Goal: Task Accomplishment & Management: Manage account settings

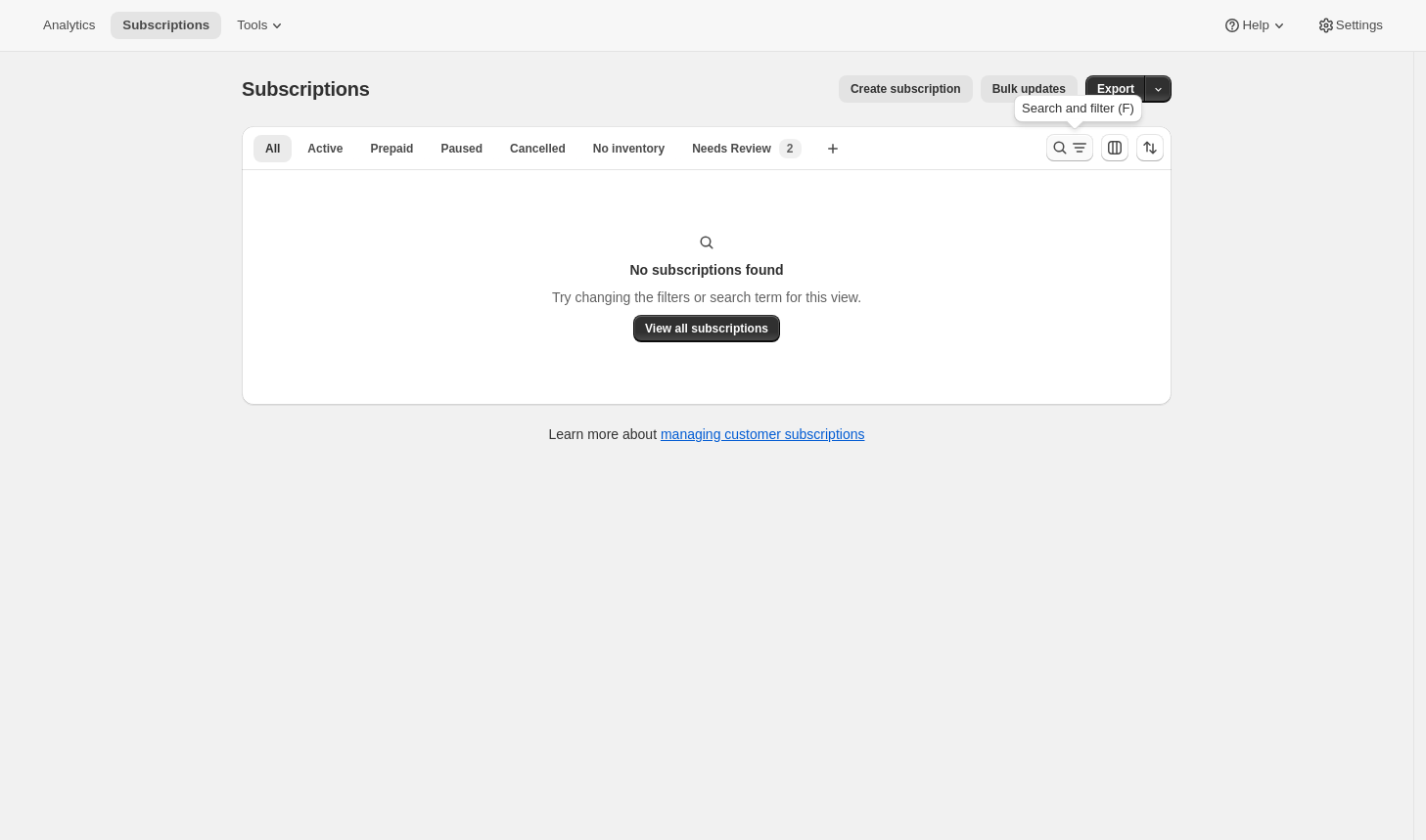
click at [1063, 143] on icon "Search and filter results" at bounding box center [1060, 148] width 13 height 13
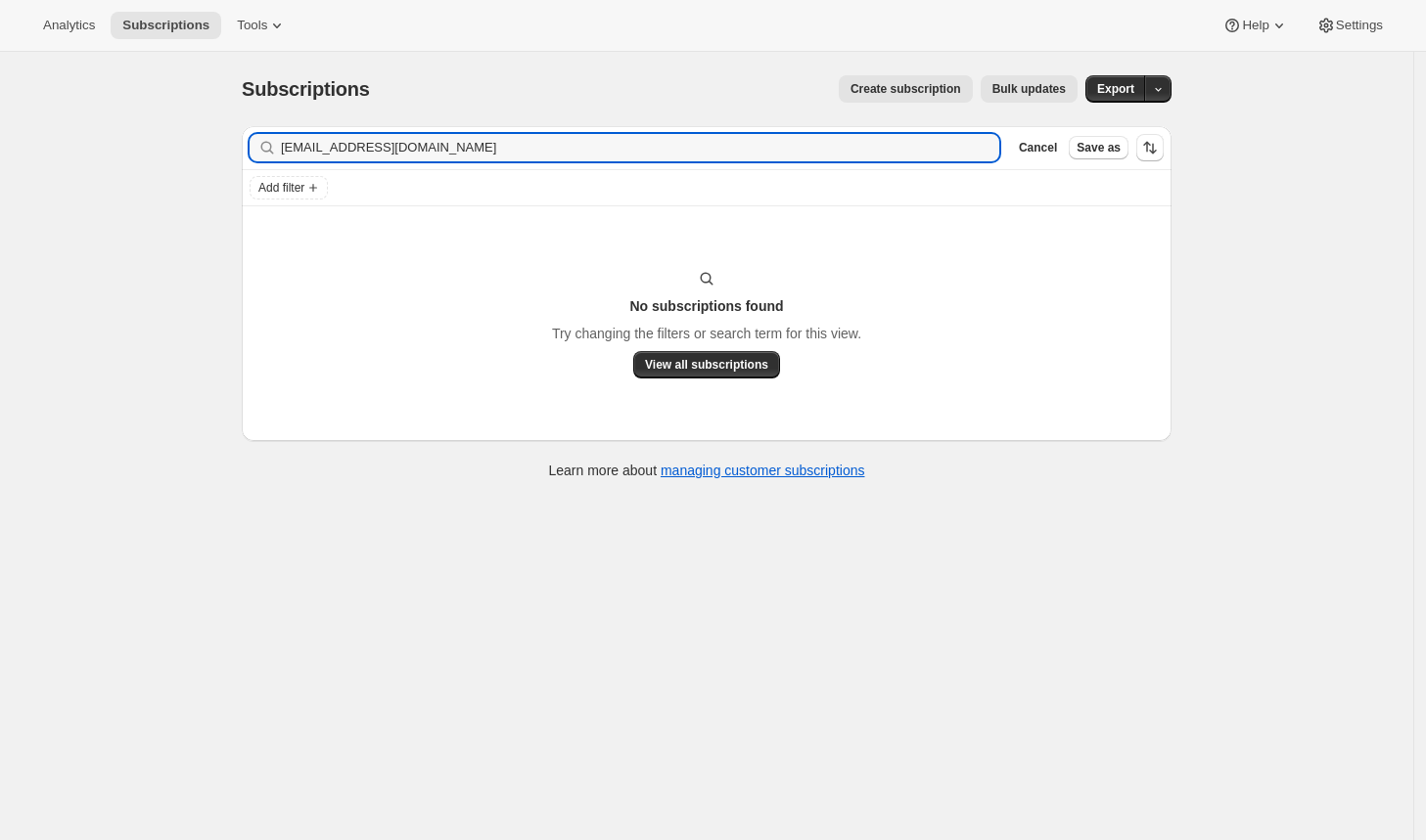
drag, startPoint x: 372, startPoint y: 158, endPoint x: 255, endPoint y: 160, distance: 117.0
click at [255, 160] on div "audreyschanel@gmail.com Clear" at bounding box center [624, 148] width 749 height 28
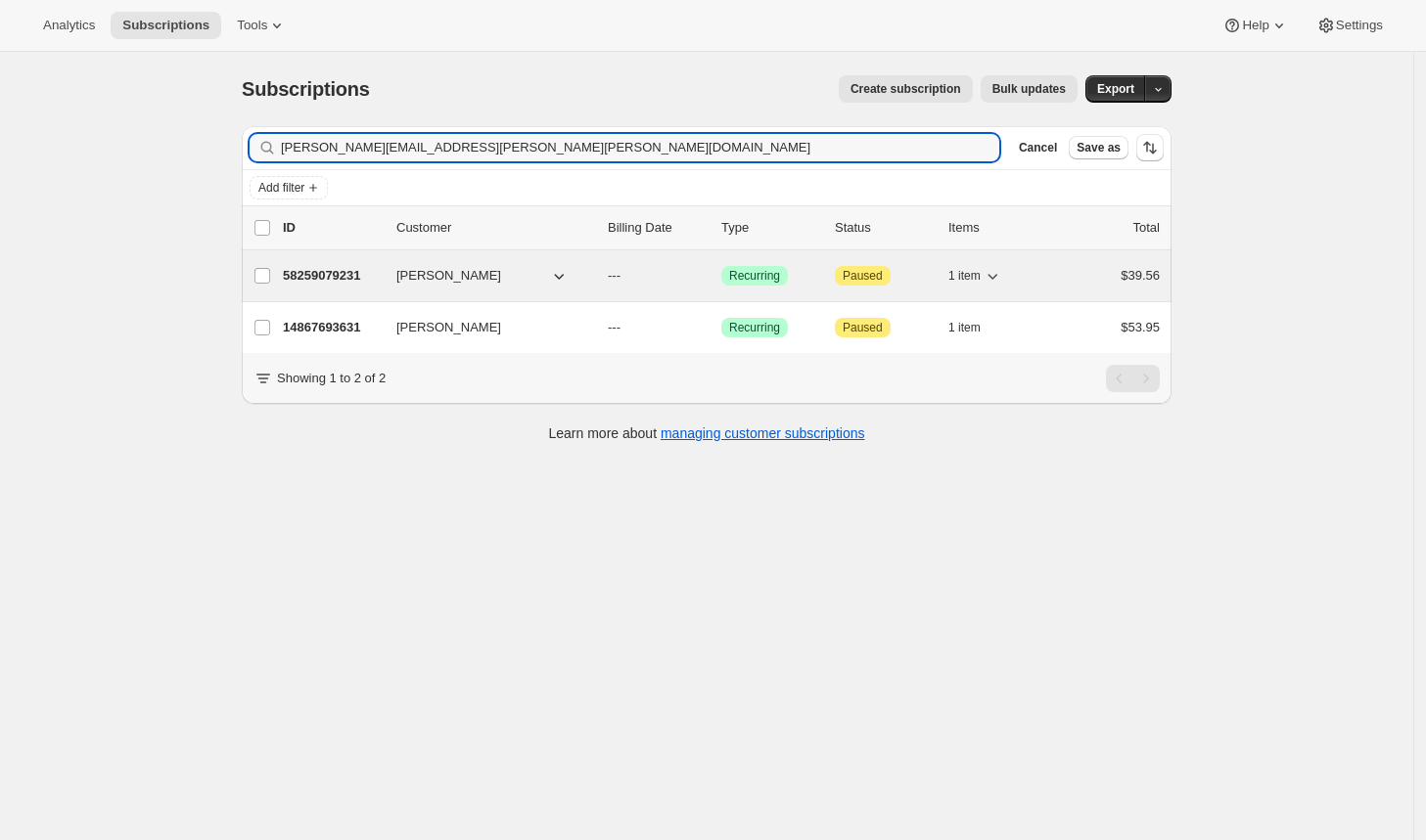
type input "[PERSON_NAME][EMAIL_ADDRESS][PERSON_NAME][PERSON_NAME][DOMAIN_NAME]"
click at [363, 269] on p "58259079231" at bounding box center [331, 276] width 98 height 20
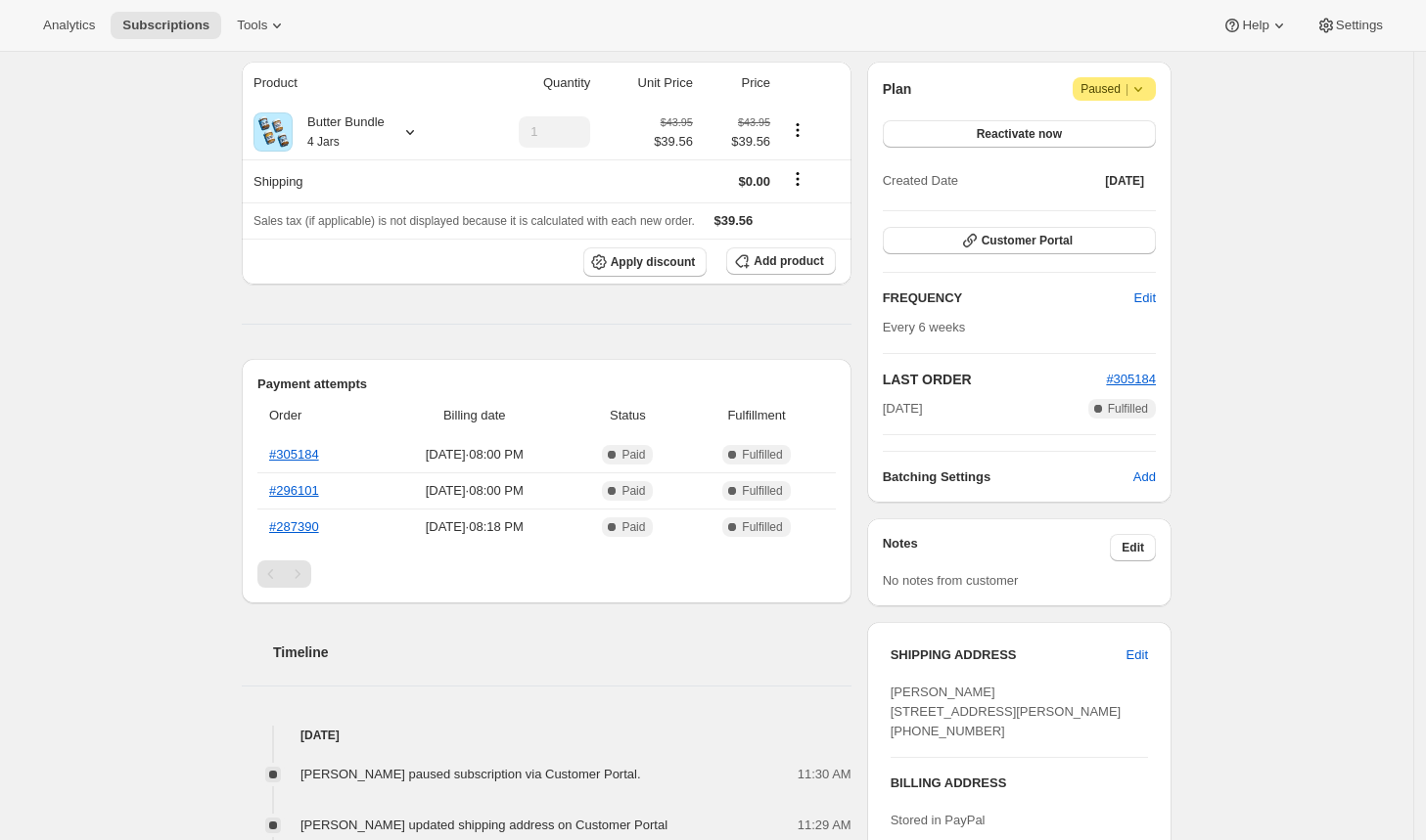
scroll to position [367, 0]
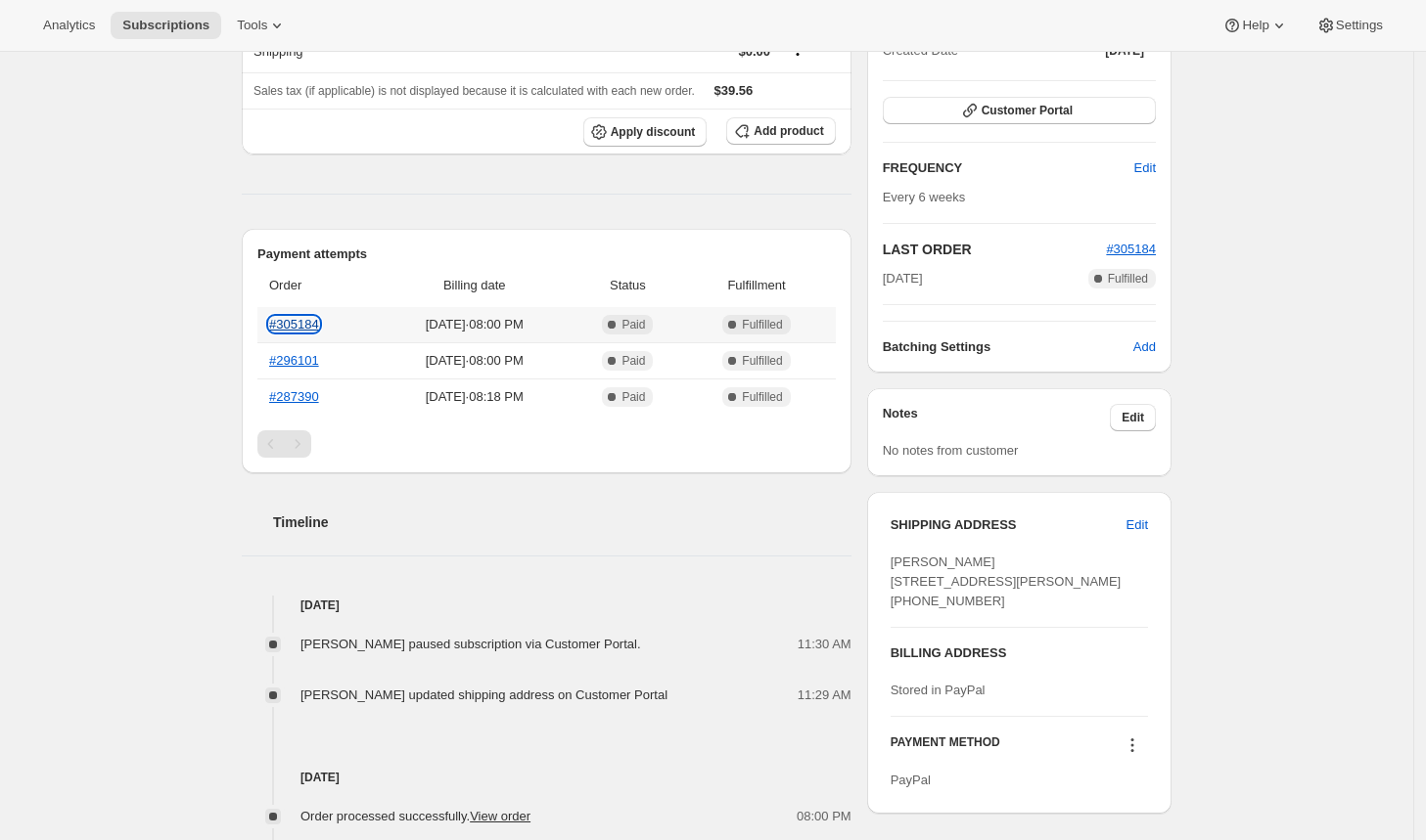
click at [315, 317] on link "#305184" at bounding box center [294, 324] width 50 height 15
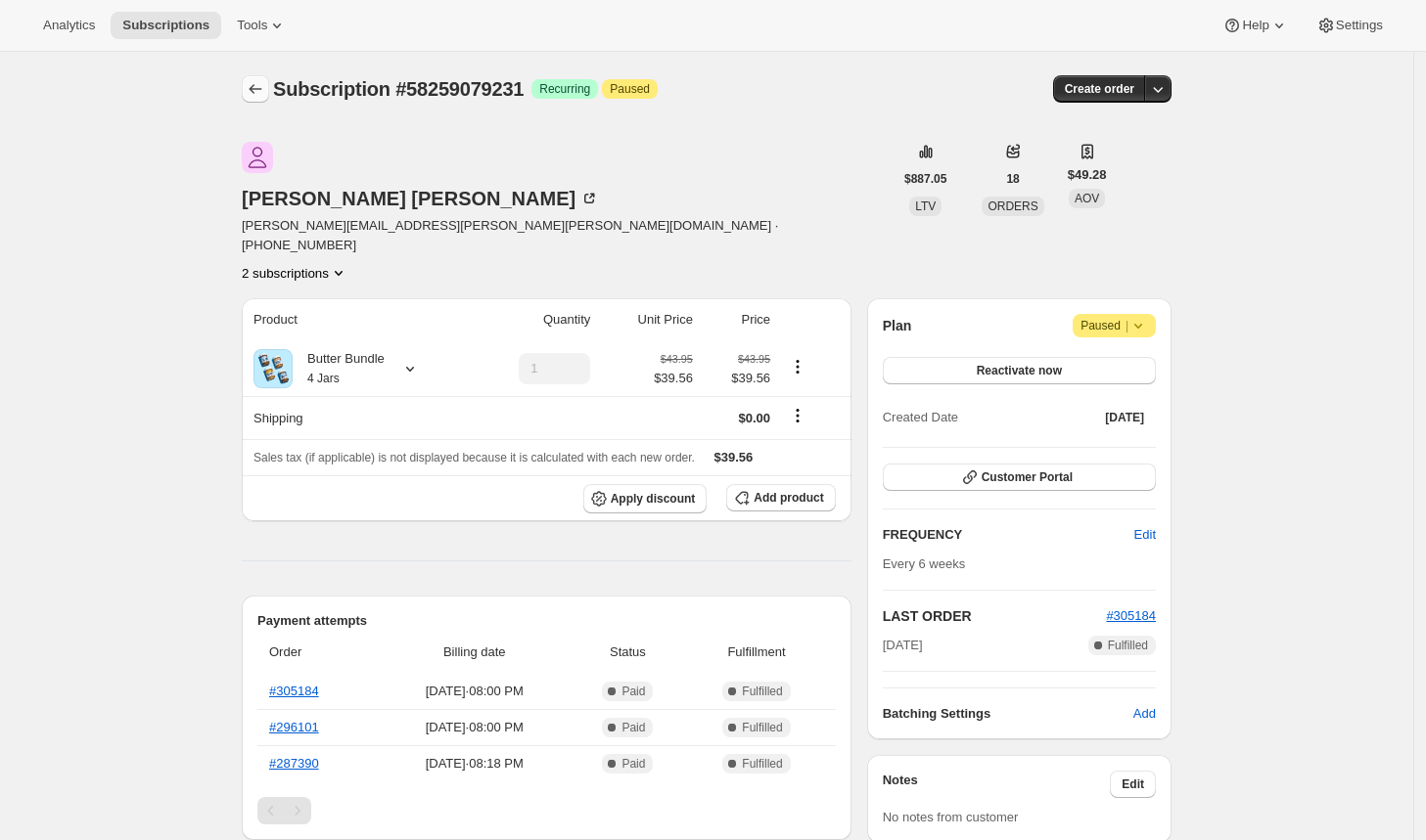
click at [265, 83] on icon "Subscriptions" at bounding box center [255, 89] width 20 height 20
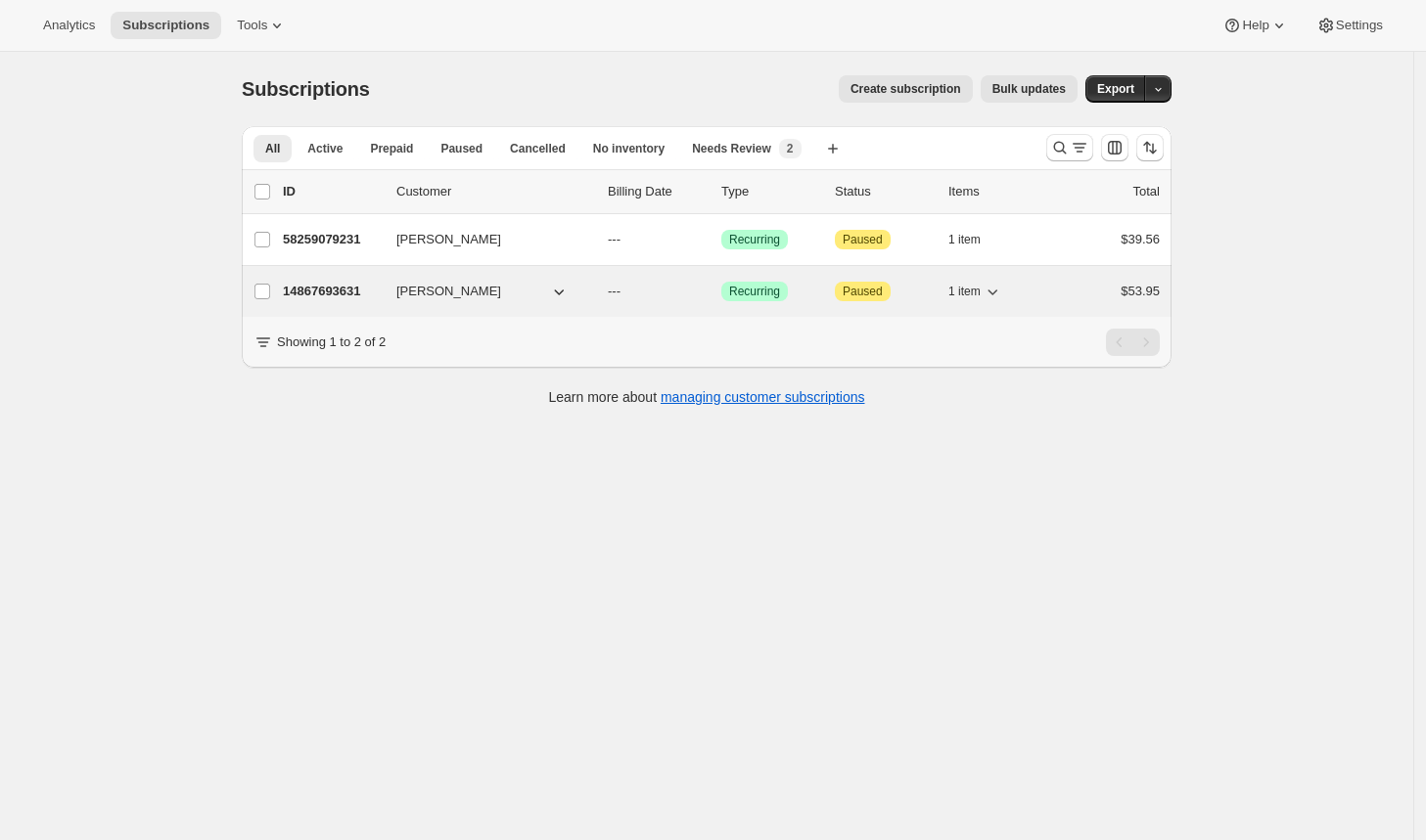
click at [344, 287] on p "14867693631" at bounding box center [331, 292] width 98 height 20
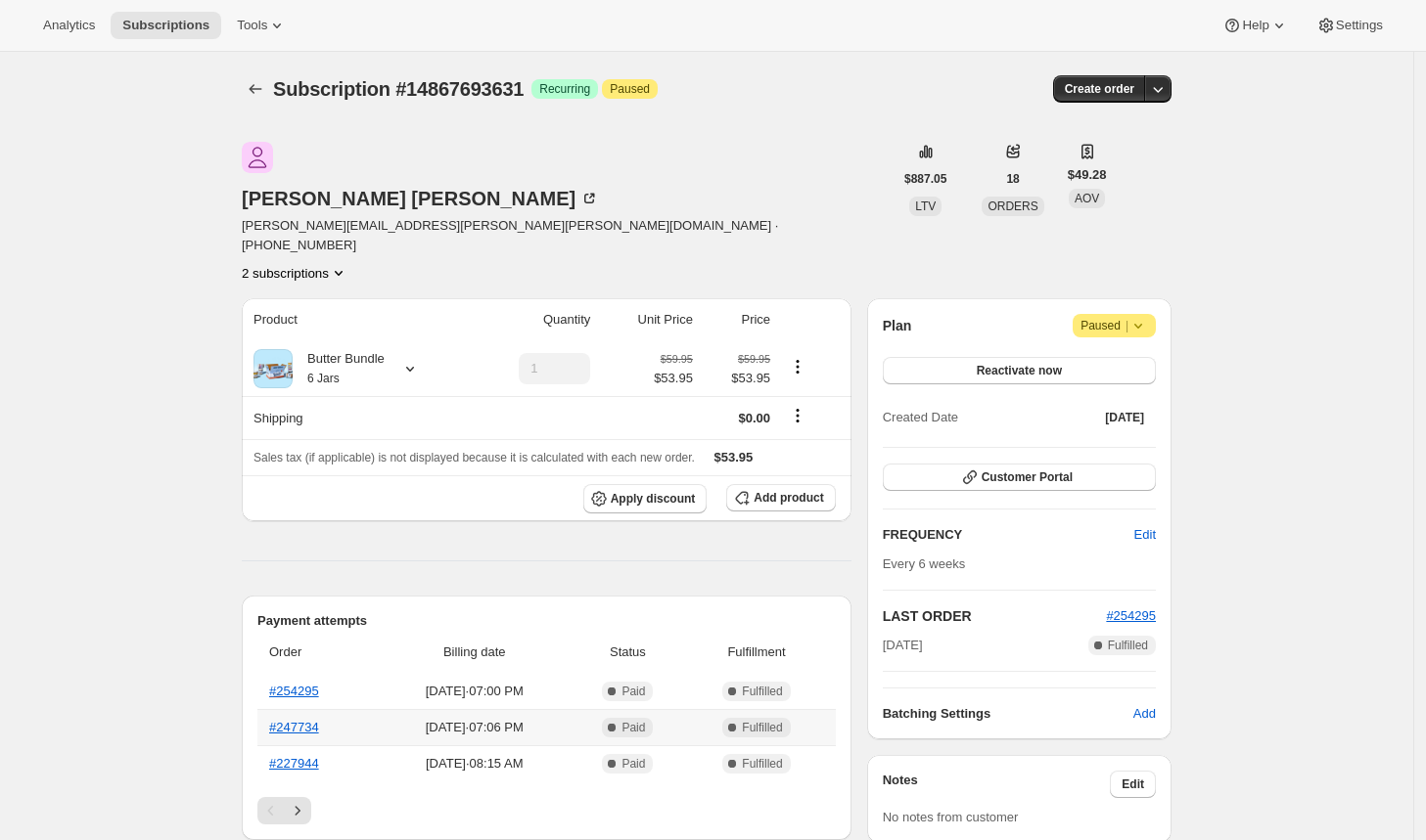
scroll to position [367, 0]
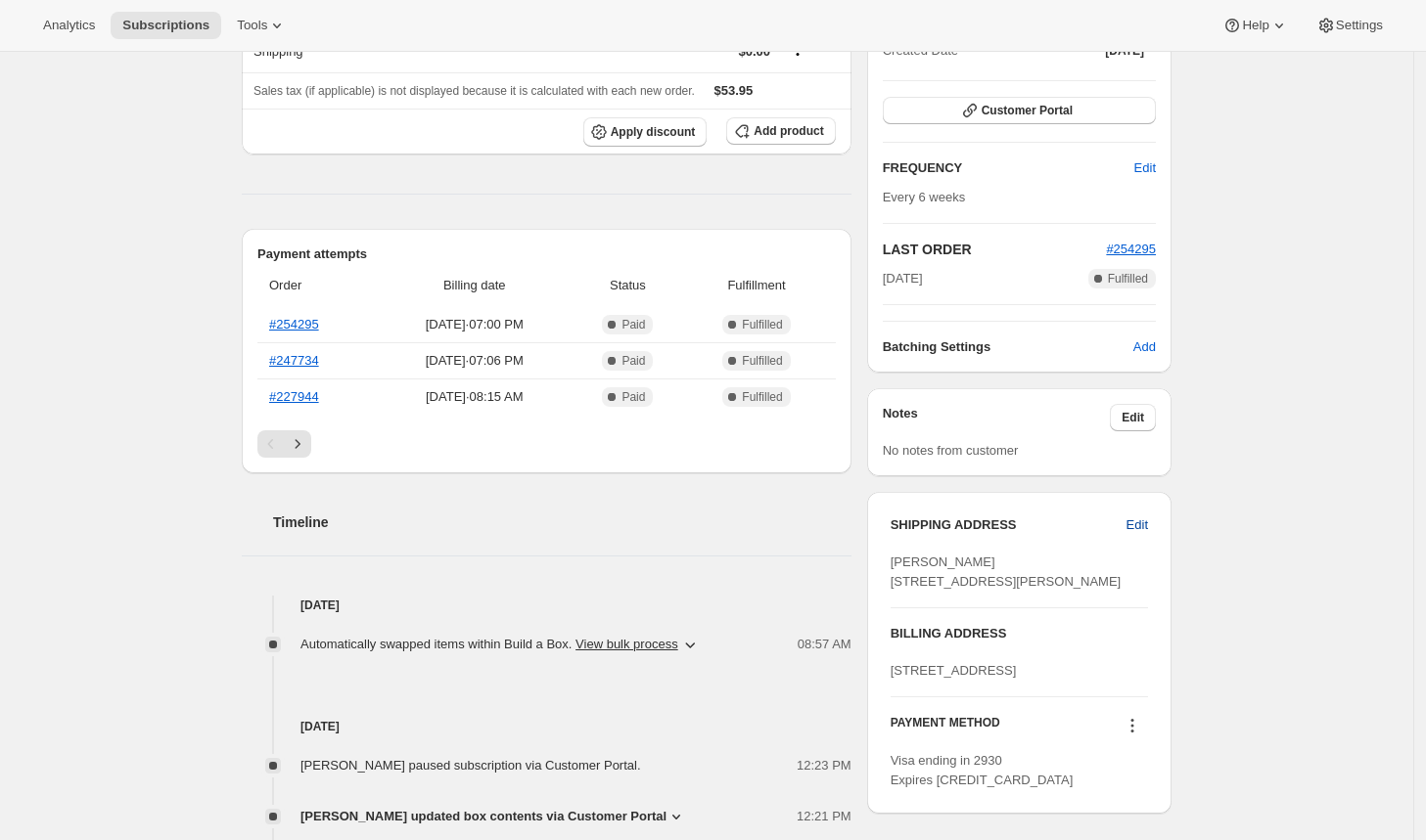
click at [1148, 516] on span "Edit" at bounding box center [1137, 525] width 22 height 20
select select "VA"
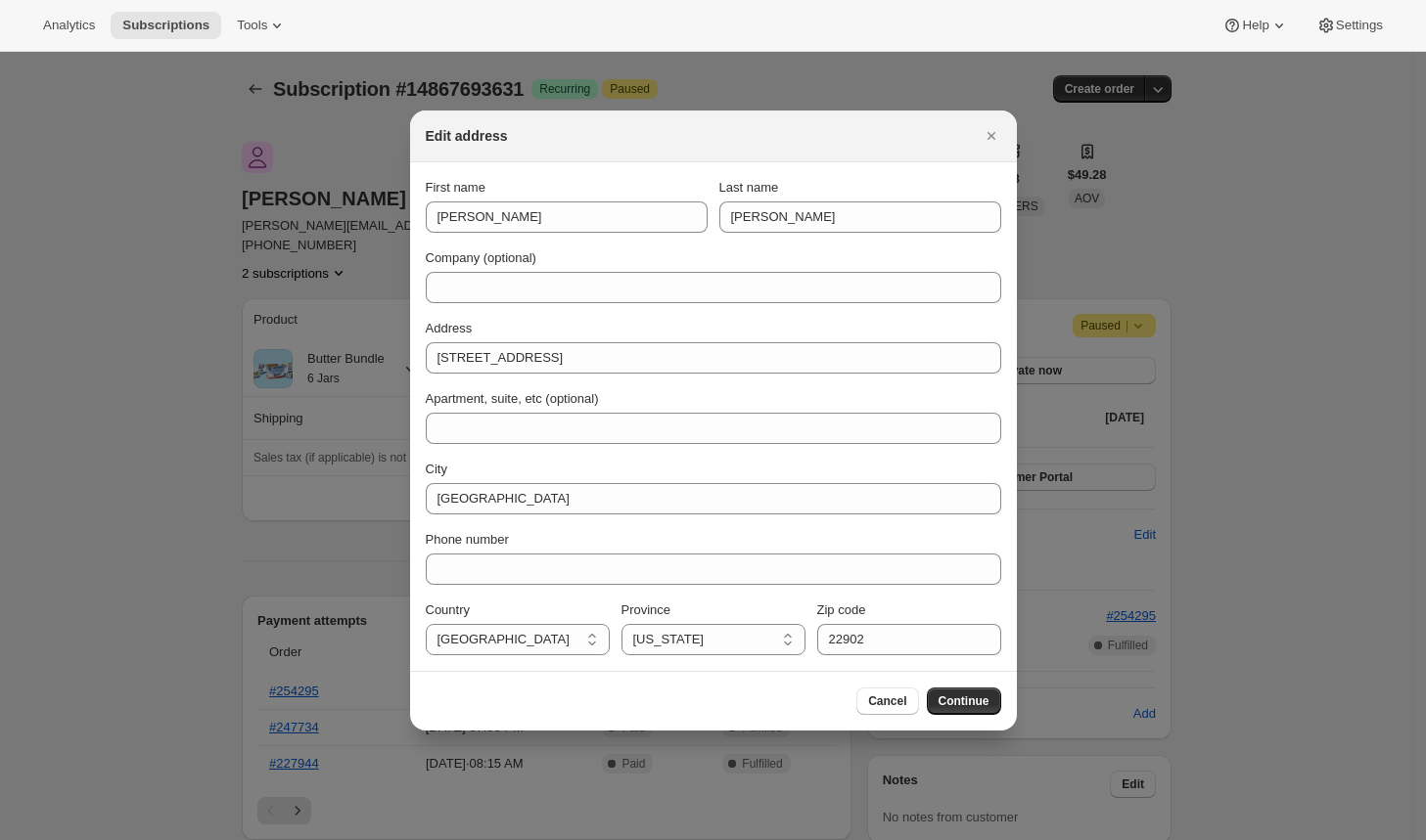
scroll to position [0, 0]
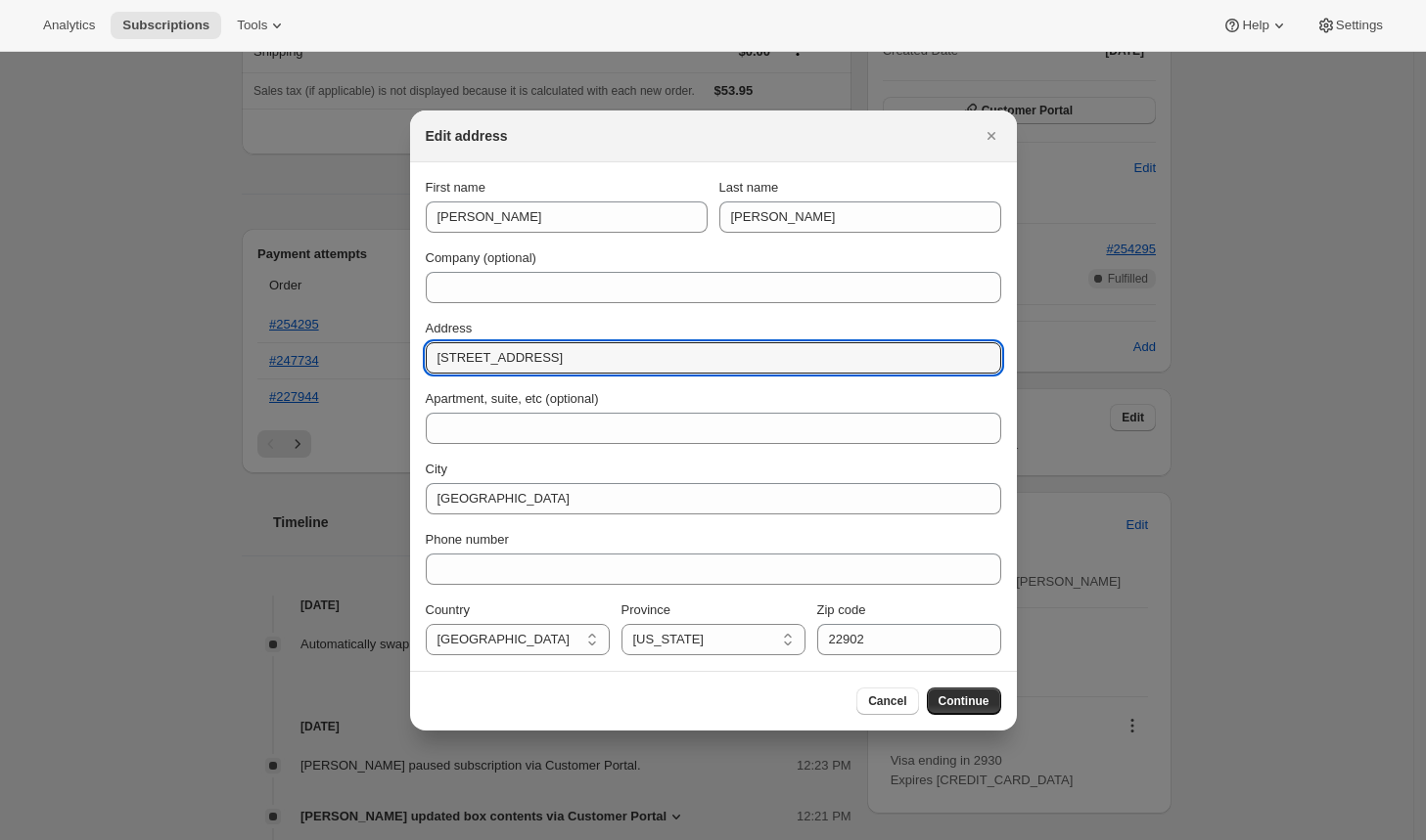
drag, startPoint x: 539, startPoint y: 359, endPoint x: 407, endPoint y: 363, distance: 132.1
paste input "[PERSON_NAME][EMAIL_ADDRESS][PERSON_NAME][PERSON_NAME][DOMAIN_NAME]"
drag, startPoint x: 636, startPoint y: 355, endPoint x: 412, endPoint y: 356, distance: 224.0
click at [416, 355] on section "First name [PERSON_NAME] Last name [PERSON_NAME] Company (optional) Address [PE…" at bounding box center [713, 417] width 606 height 509
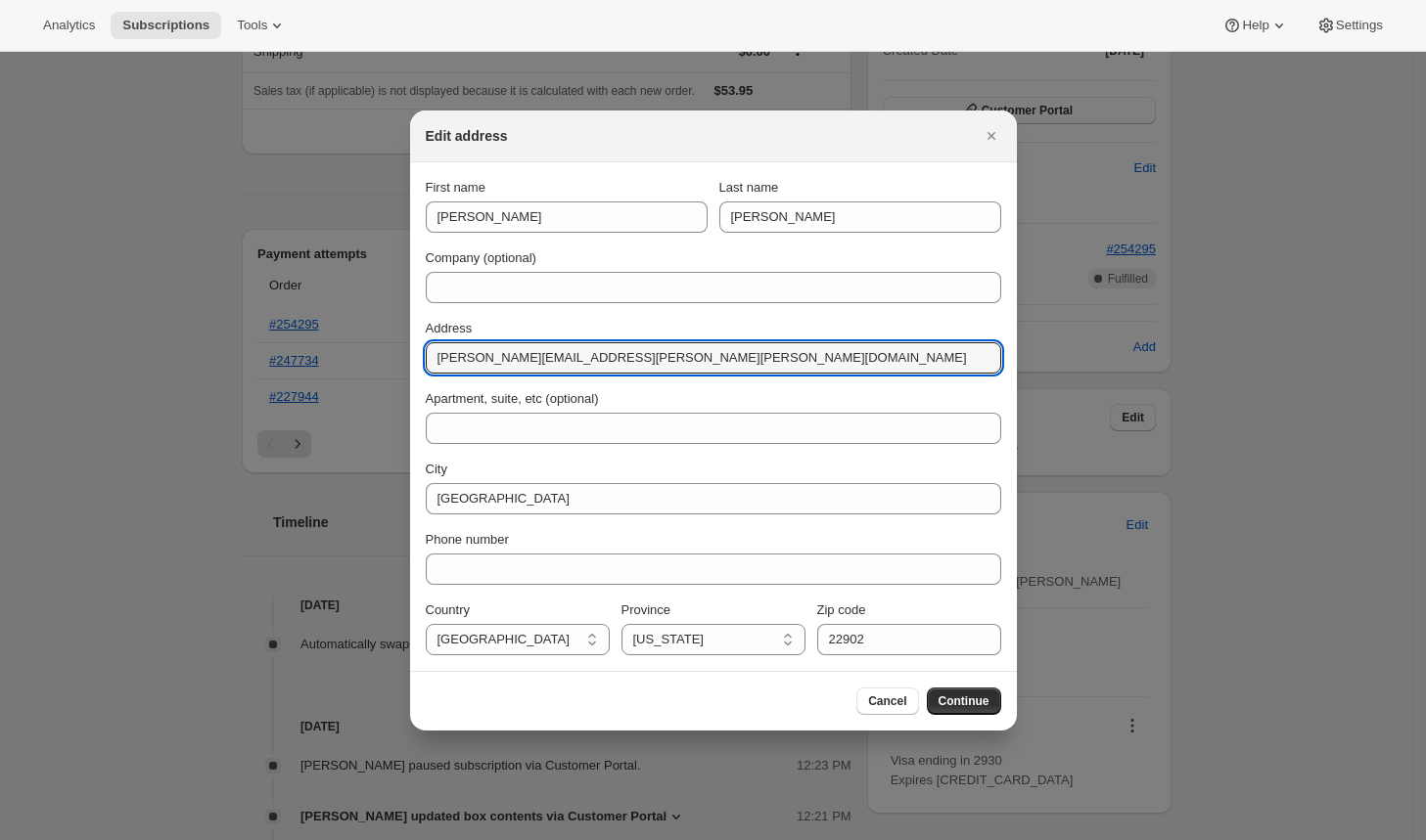
paste input "1473 [PERSON_NAME][GEOGRAPHIC_DATA]"
type input "1473 [PERSON_NAME][GEOGRAPHIC_DATA]"
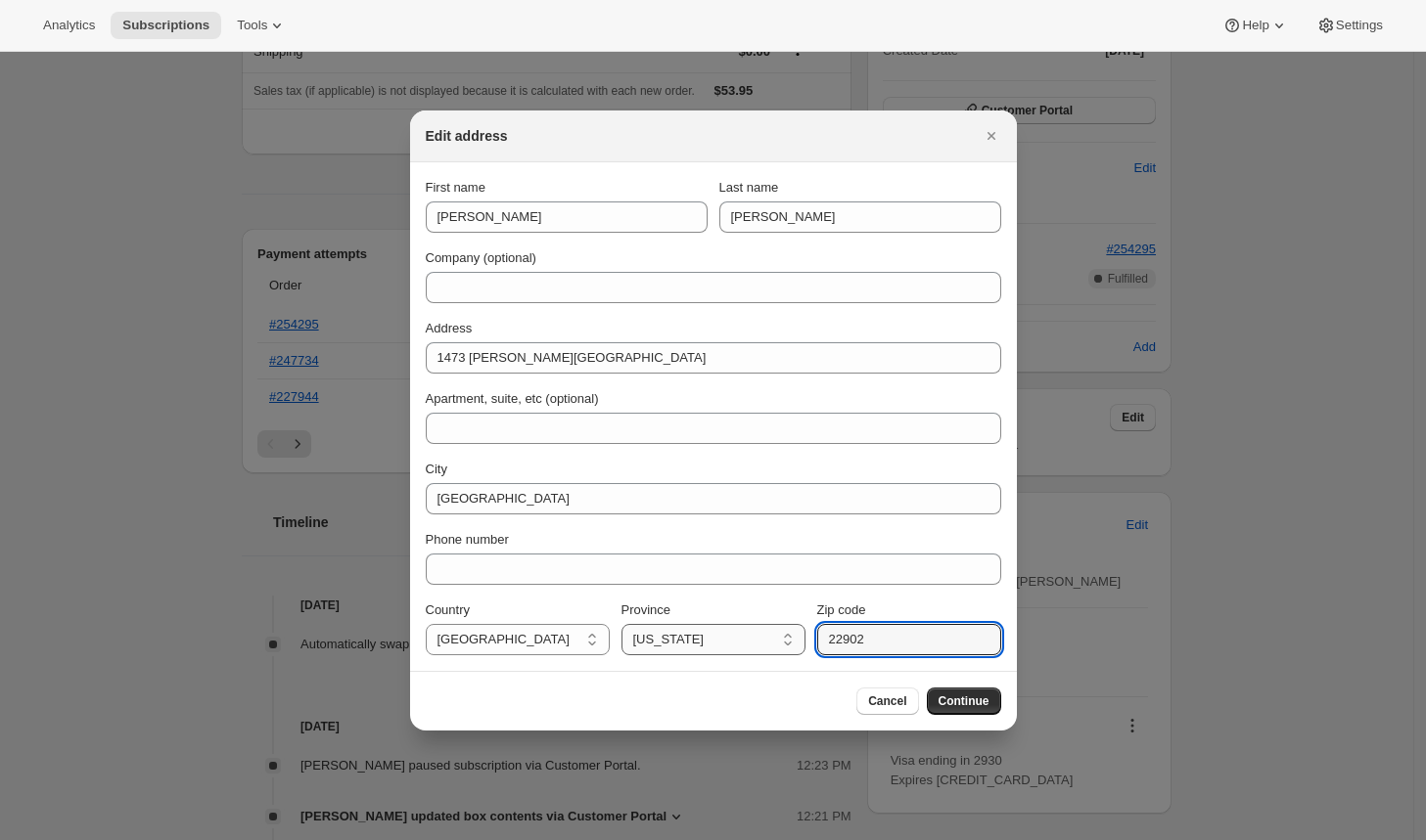
drag, startPoint x: 846, startPoint y: 641, endPoint x: 784, endPoint y: 641, distance: 62.0
click at [786, 641] on div "Country [GEOGRAPHIC_DATA] [GEOGRAPHIC_DATA] [US_STATE] [US_STATE] [US_STATE] [U…" at bounding box center [713, 628] width 575 height 55
paste input "22911"
type input "22911"
click at [963, 699] on span "Continue" at bounding box center [964, 702] width 51 height 16
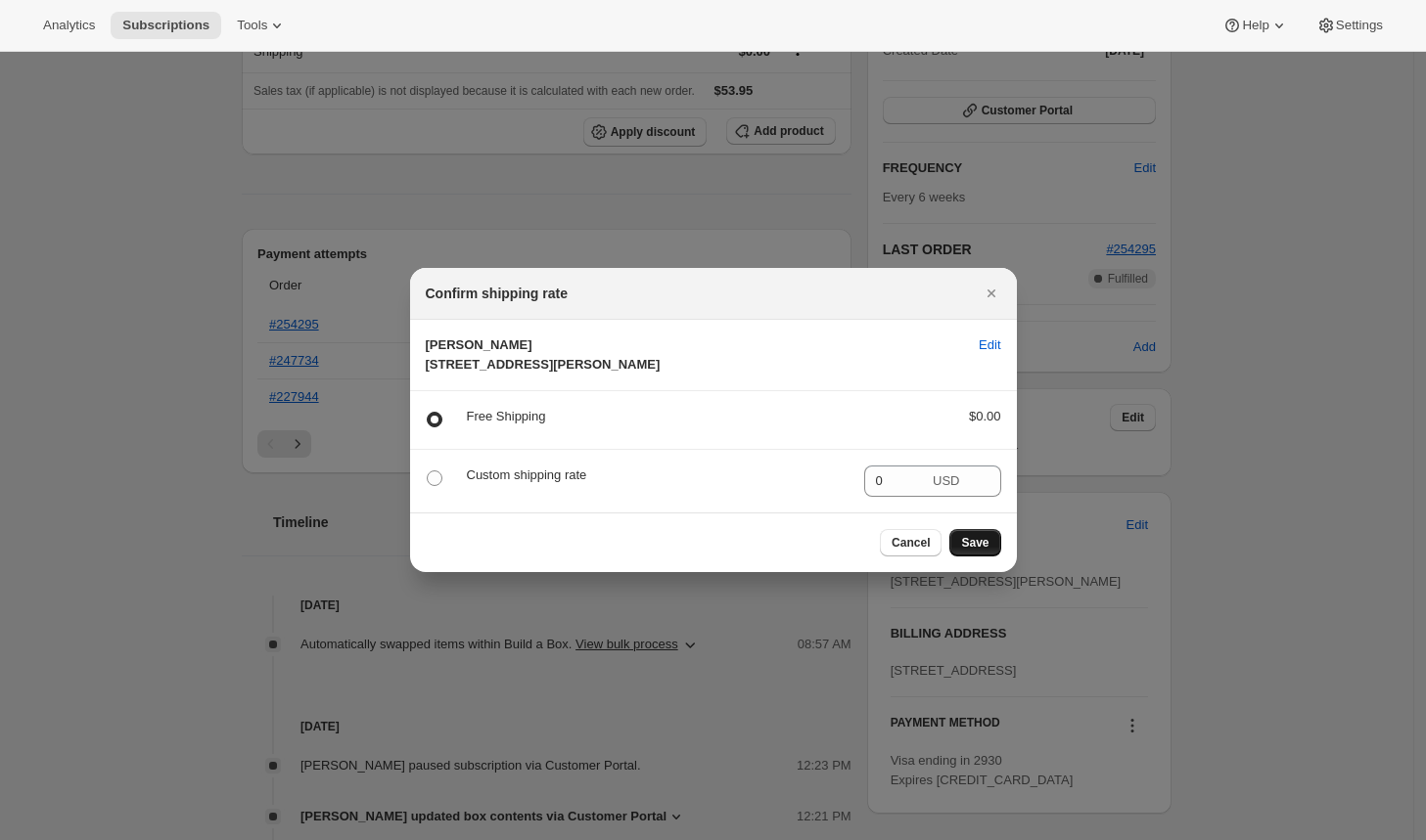
click at [976, 551] on span "Save" at bounding box center [974, 543] width 28 height 16
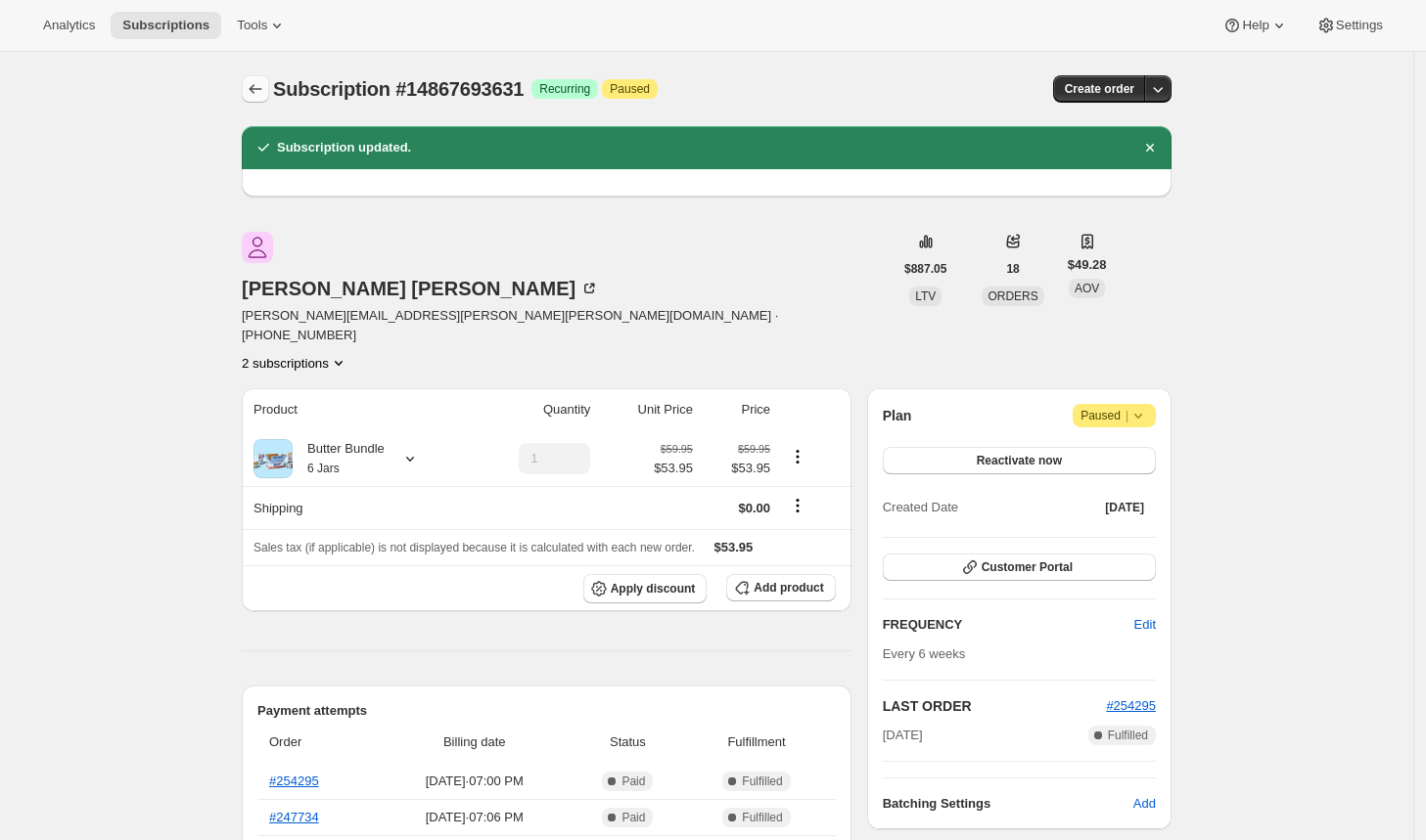
click at [269, 83] on button "Subscriptions" at bounding box center [255, 89] width 28 height 28
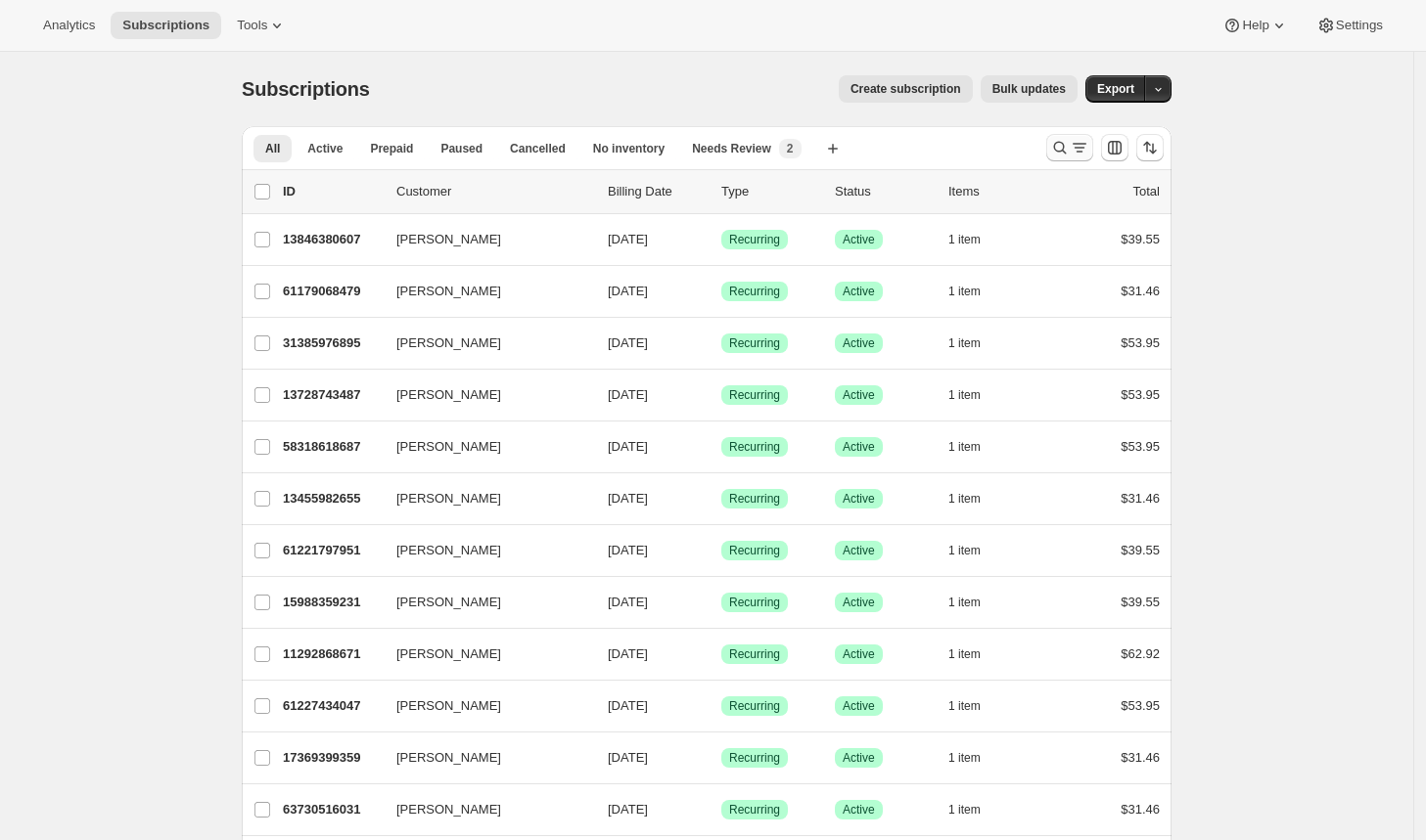
click at [1068, 151] on icon "Search and filter results" at bounding box center [1060, 148] width 20 height 20
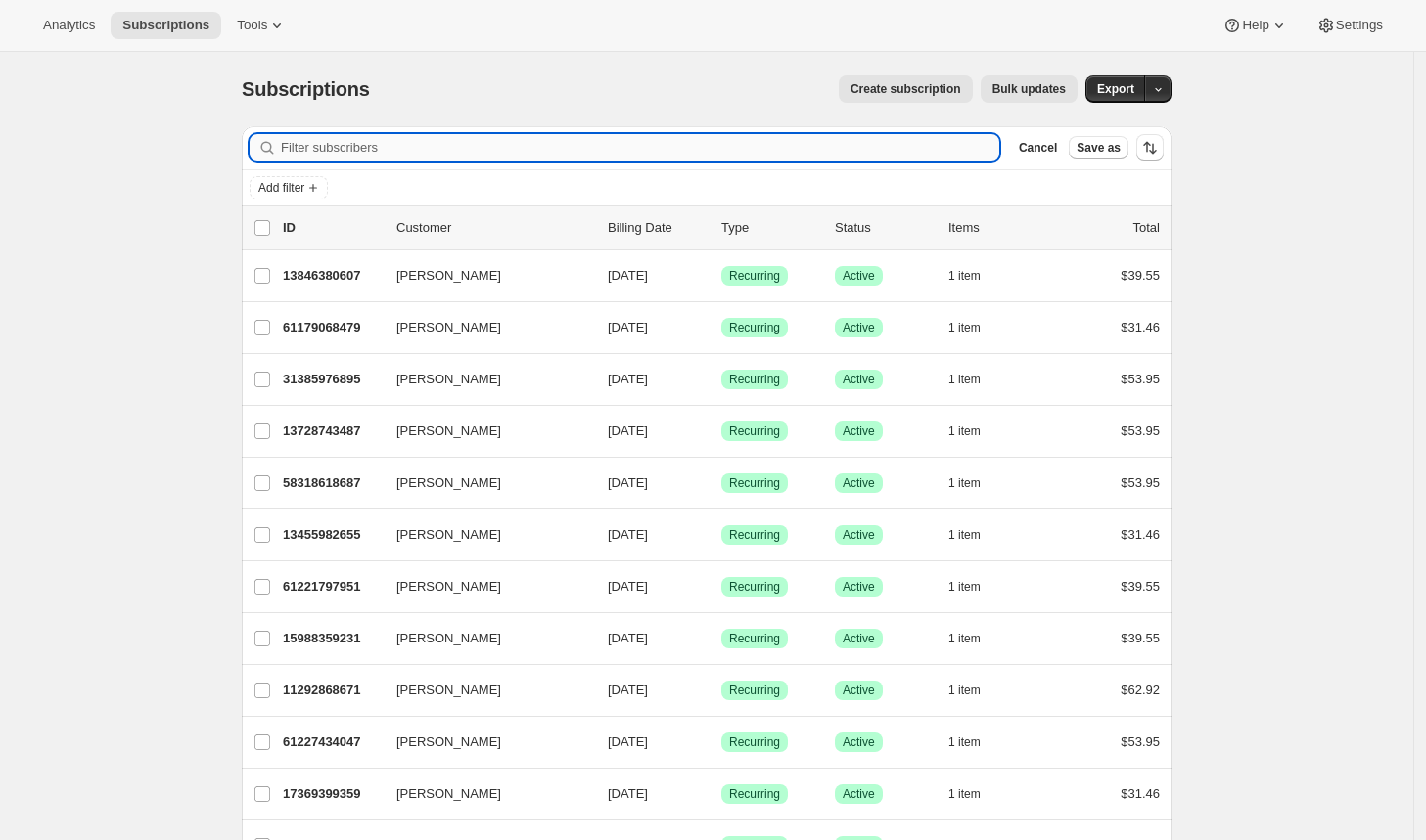
click at [683, 146] on input "Filter subscribers" at bounding box center [640, 148] width 718 height 28
paste input "[PERSON_NAME][EMAIL_ADDRESS][PERSON_NAME][PERSON_NAME][DOMAIN_NAME]"
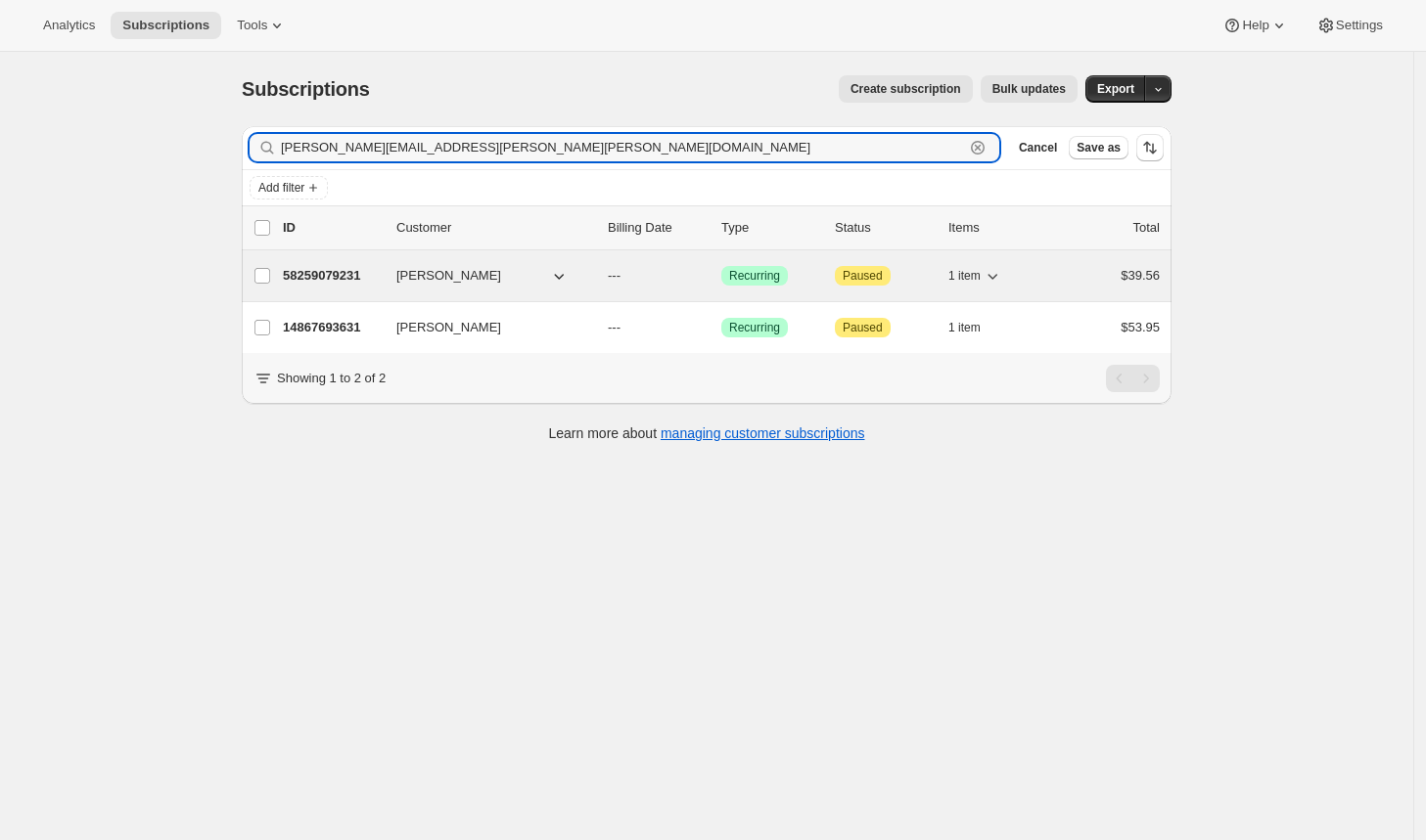
type input "[PERSON_NAME][EMAIL_ADDRESS][PERSON_NAME][PERSON_NAME][DOMAIN_NAME]"
click at [334, 273] on p "58259079231" at bounding box center [331, 276] width 98 height 20
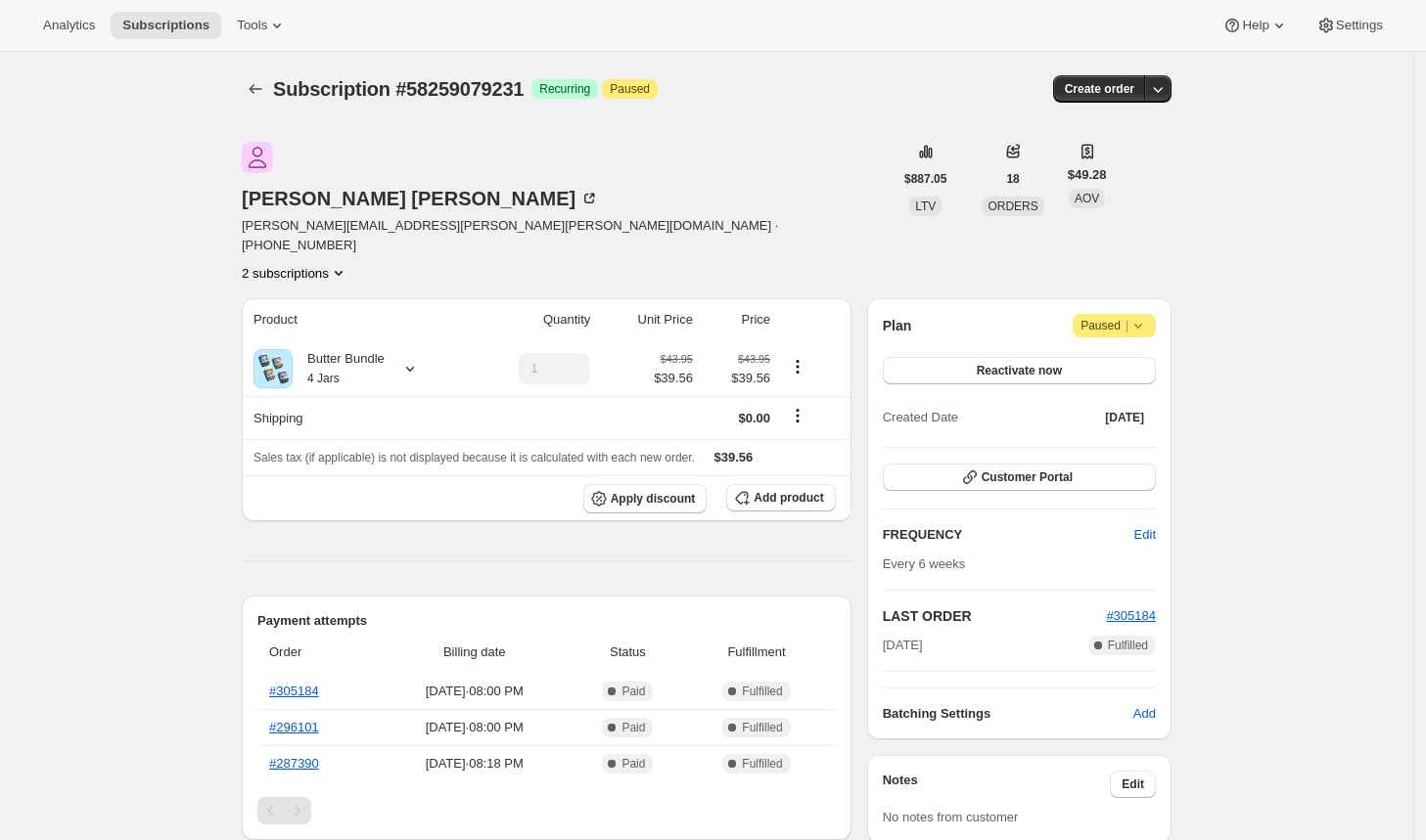
scroll to position [367, 0]
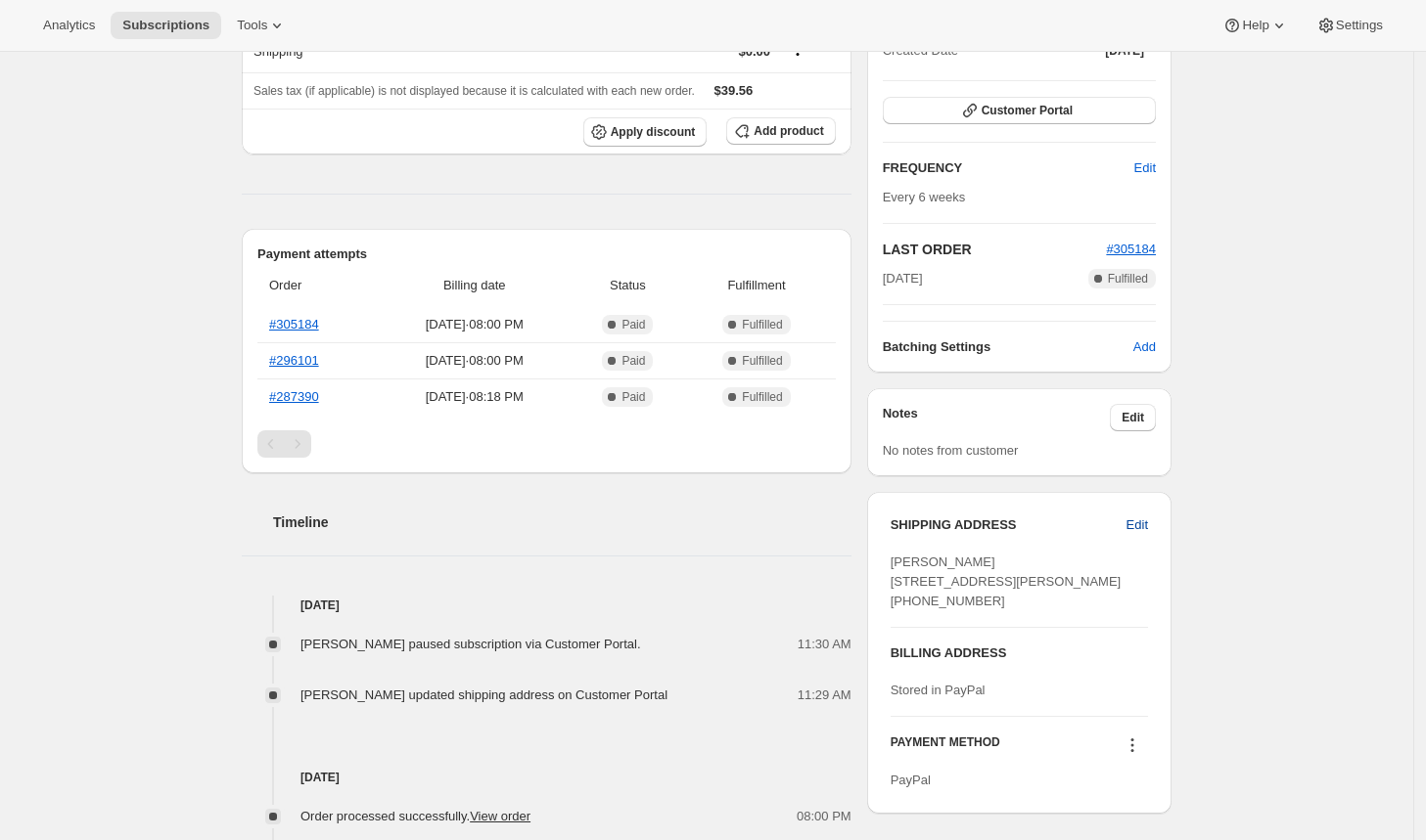
click at [1148, 516] on span "Edit" at bounding box center [1137, 525] width 22 height 20
select select "VA"
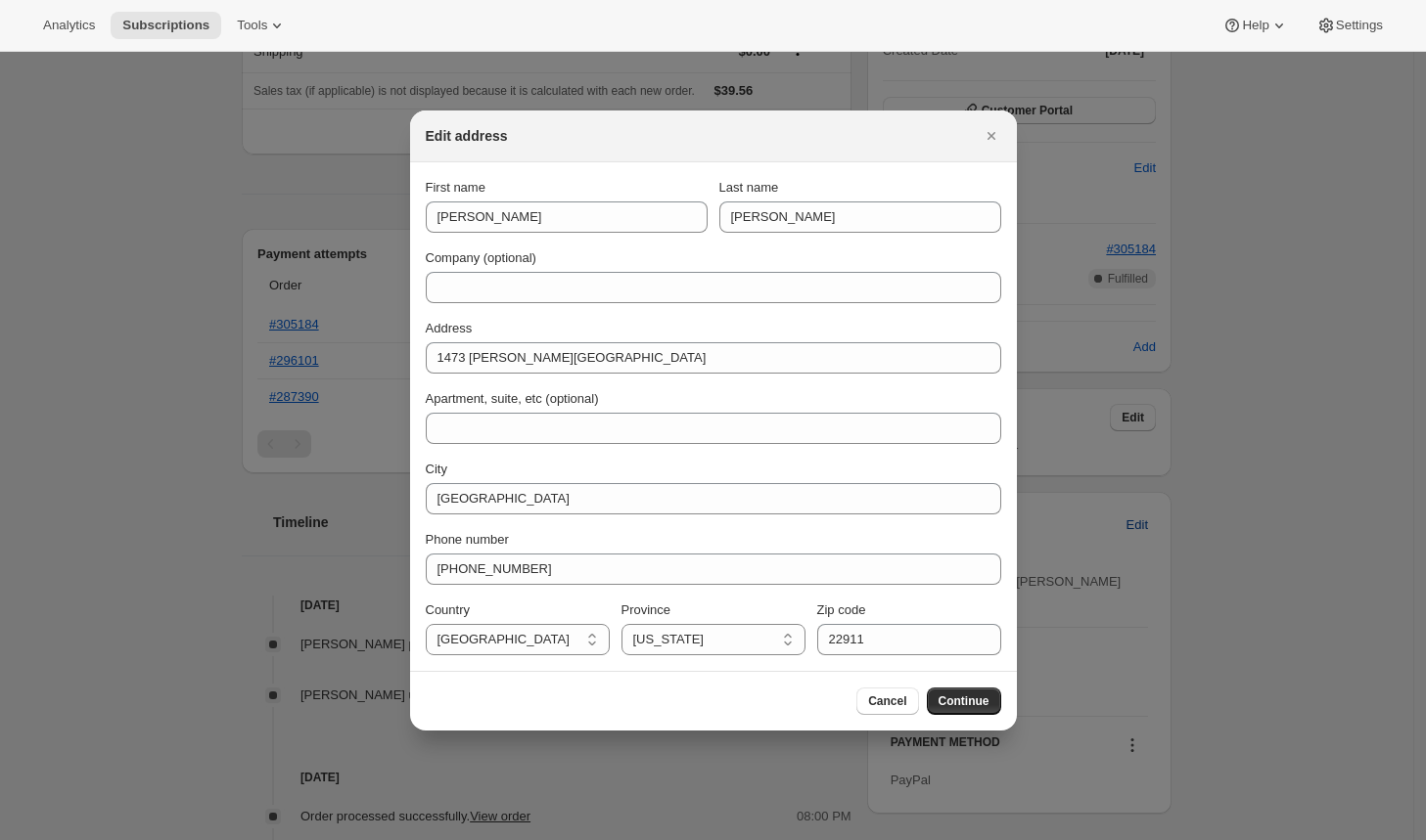
scroll to position [0, 0]
click at [989, 136] on icon "Close" at bounding box center [990, 136] width 8 height 8
